Goal: Task Accomplishment & Management: Complete application form

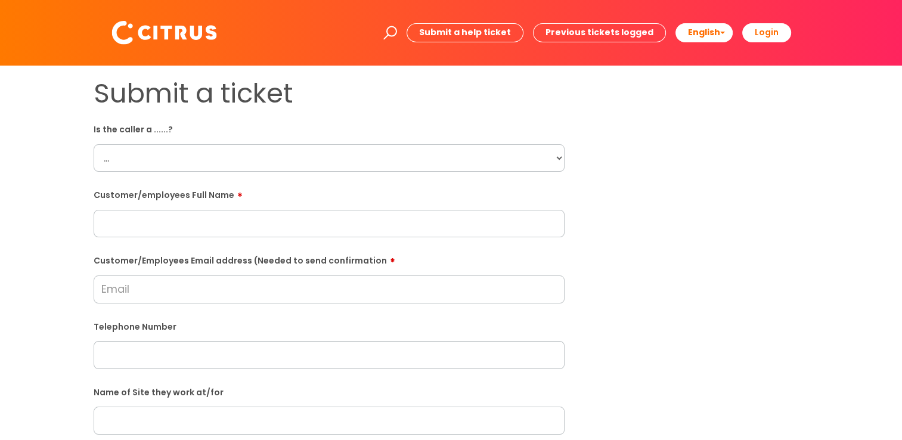
click at [218, 157] on select "... Citrus Customer Citrus Employee Contractor Supplier" at bounding box center [329, 157] width 471 height 27
select select "Citrus Employee"
click at [94, 144] on select "... Citrus Customer Citrus Employee Contractor Supplier" at bounding box center [329, 157] width 471 height 27
click at [178, 351] on input "text" at bounding box center [329, 354] width 471 height 27
paste input "07482666463"
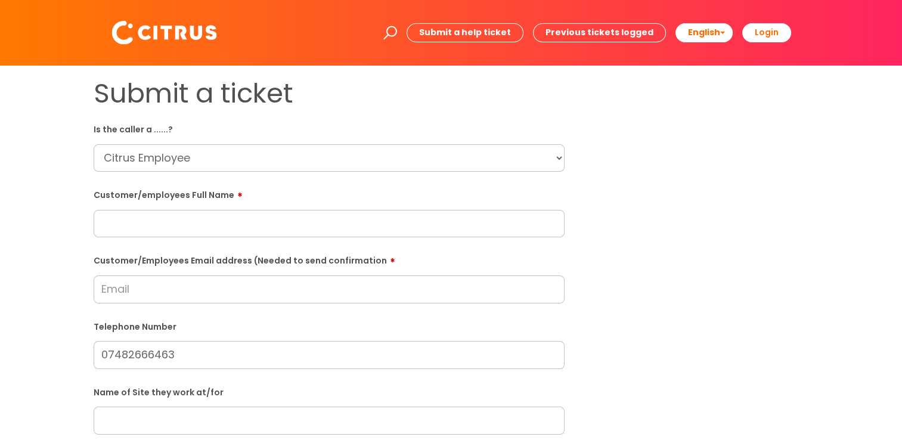
type input "07482666463"
click at [230, 222] on input "text" at bounding box center [329, 223] width 471 height 27
paste input "Jaqueline Herridde"
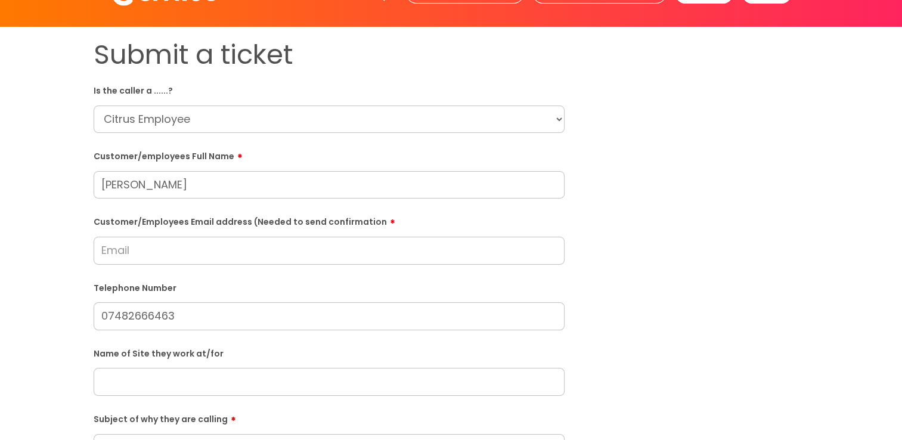
scroll to position [60, 0]
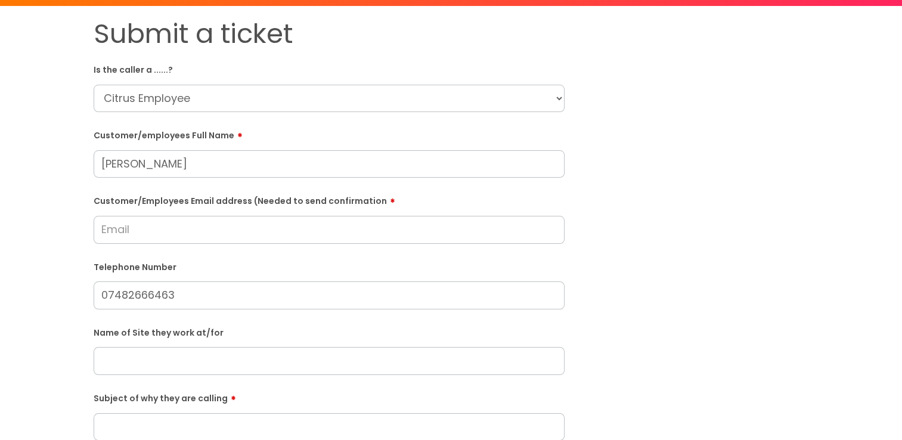
type input "Jaqueline Herridde"
click at [222, 227] on input "Customer/Employees Email address (Needed to send confirmation" at bounding box center [329, 229] width 471 height 27
paste input "jsmith24847@gmail.com"
click at [215, 243] on input "Customer/Employees Email address (Needed to send confirmation" at bounding box center [329, 229] width 471 height 27
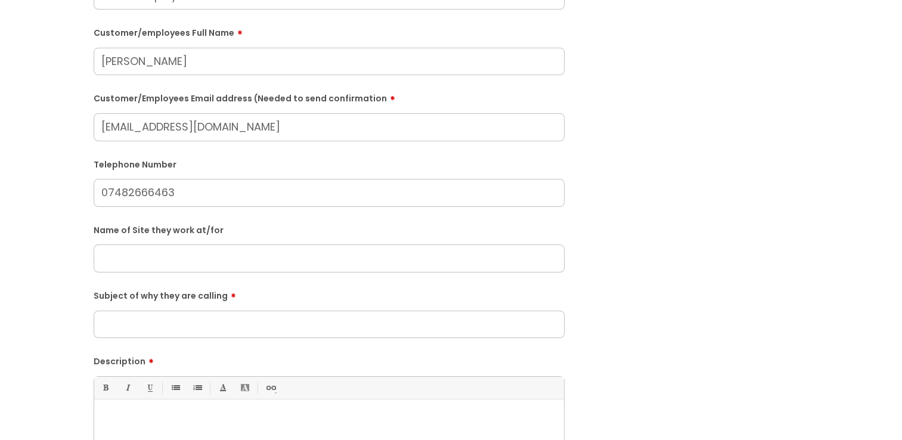
scroll to position [179, 0]
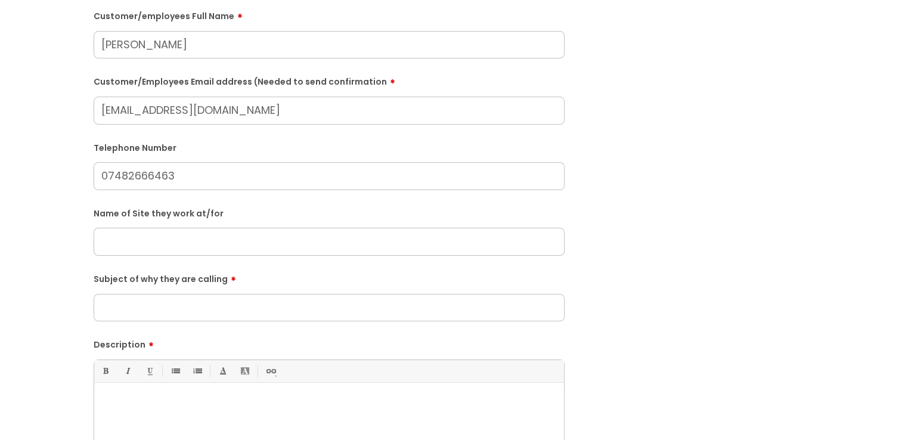
type input "jsmith24847@gmail.com"
click at [205, 247] on input "text" at bounding box center [329, 241] width 471 height 27
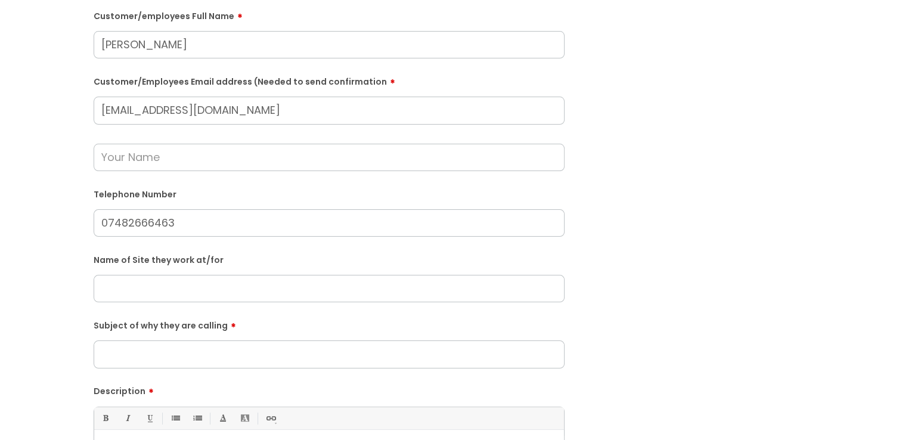
click at [217, 284] on input "text" at bounding box center [329, 288] width 471 height 27
paste input "Any Time Fitness"
type input "Any Time Fitness"
click at [227, 358] on input "Subject of why they are calling" at bounding box center [329, 354] width 471 height 27
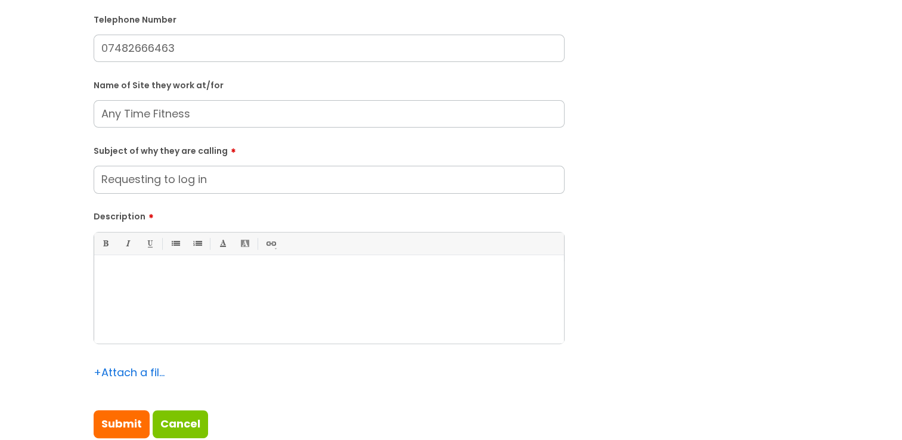
scroll to position [358, 0]
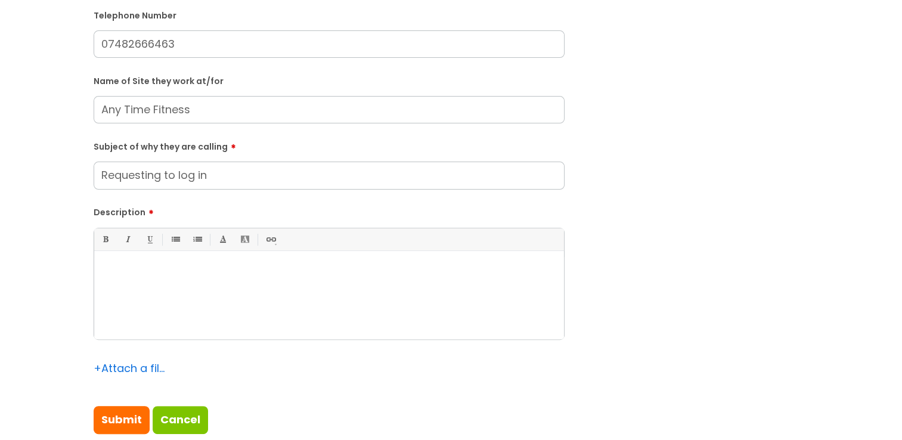
type input "Requesting to log in"
click at [193, 335] on div at bounding box center [329, 298] width 470 height 82
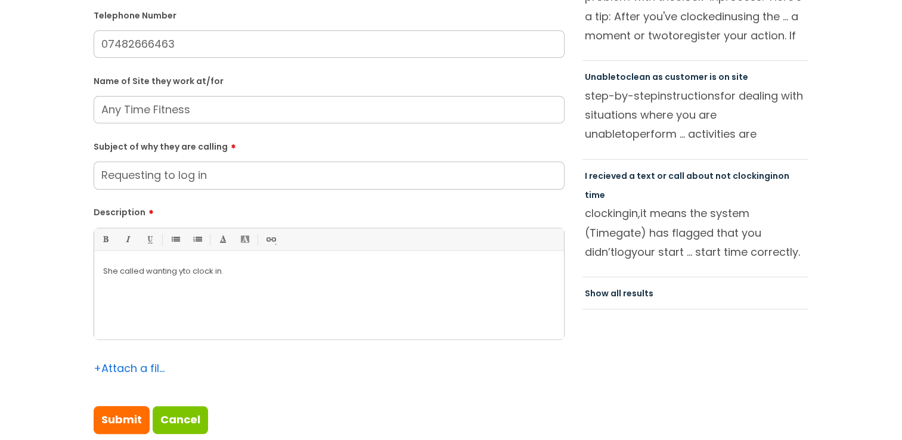
click at [185, 274] on p "She called wanting yto clock in." at bounding box center [329, 271] width 452 height 11
click at [184, 273] on p "She called wanting yto clock in." at bounding box center [329, 271] width 452 height 11
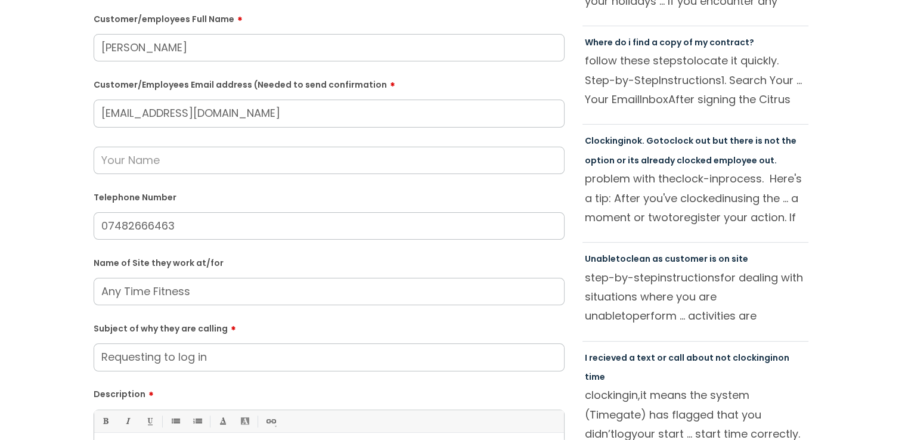
scroll to position [179, 0]
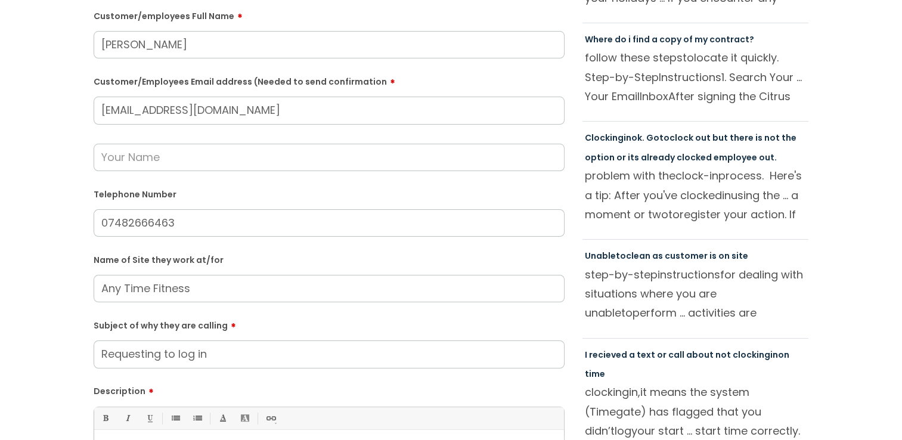
click at [174, 153] on input "text" at bounding box center [329, 157] width 471 height 27
click at [818, 261] on com-1password-button at bounding box center [818, 261] width 0 height 0
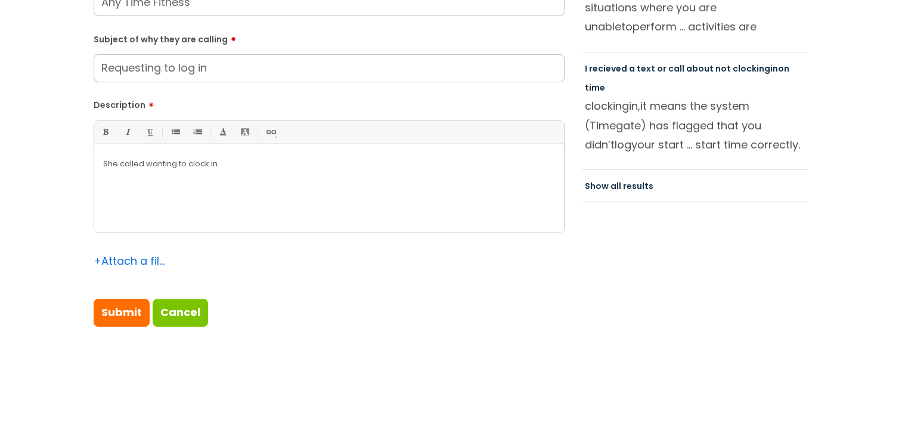
scroll to position [477, 0]
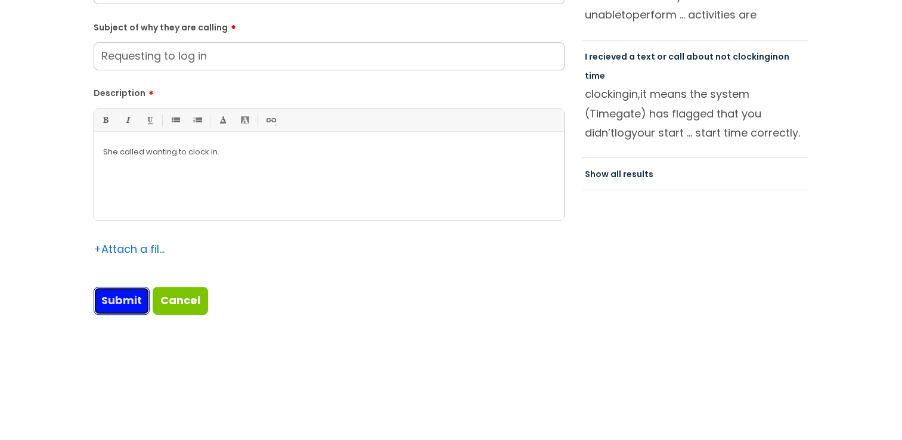
click at [131, 302] on input "Submit" at bounding box center [122, 300] width 56 height 27
type input "Please Wait..."
